Goal: Complete application form

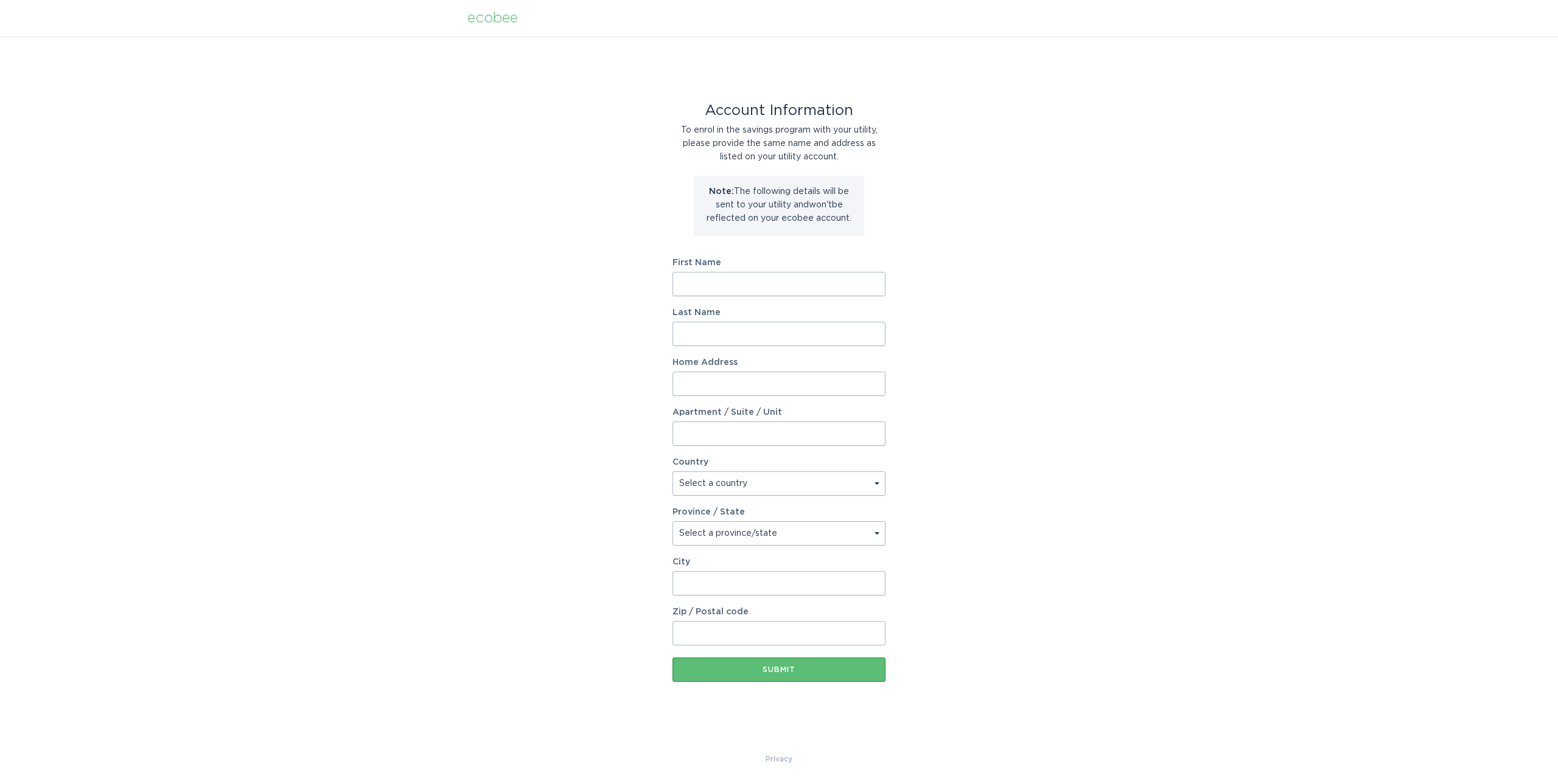
click at [703, 286] on input "First Name" at bounding box center [779, 284] width 213 height 24
type input "[PERSON_NAME]"
type input "[STREET_ADDRESS]"
select select "US"
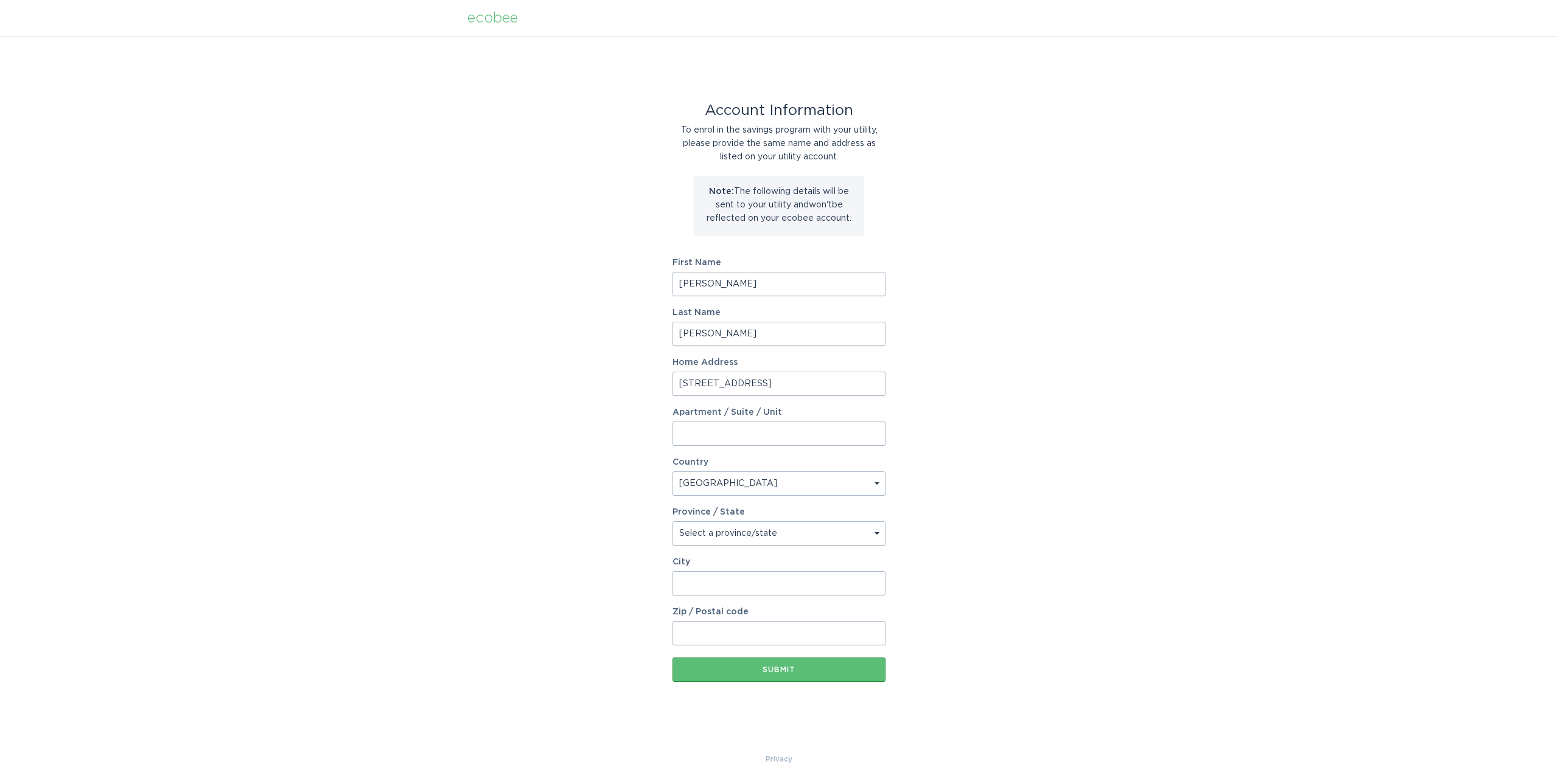
type input "Mount Olive"
type input "28365"
select select "NC"
click at [756, 666] on button "Submit" at bounding box center [779, 670] width 213 height 24
